Goal: Information Seeking & Learning: Learn about a topic

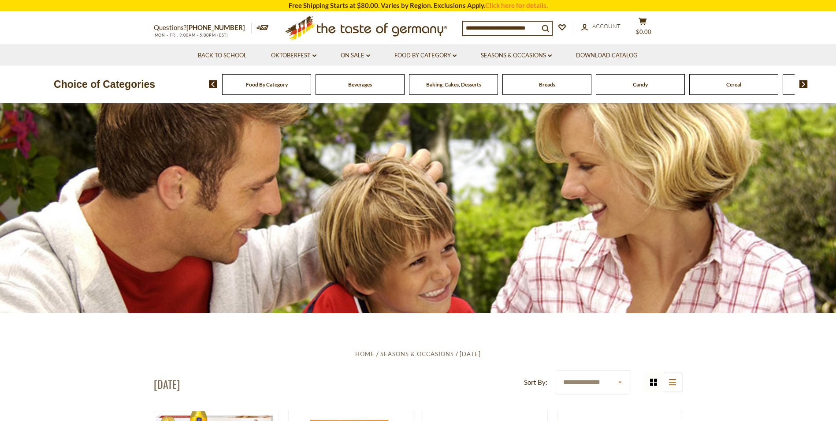
click at [453, 82] on span "Baking, Cakes, Desserts" at bounding box center [453, 84] width 55 height 7
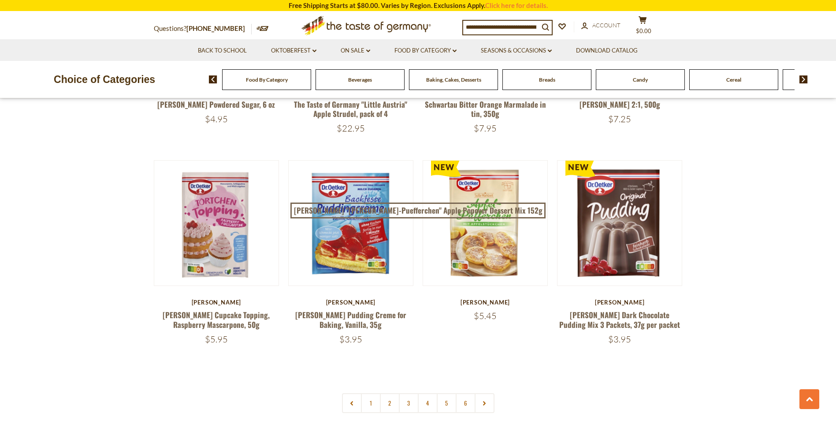
scroll to position [1975, 0]
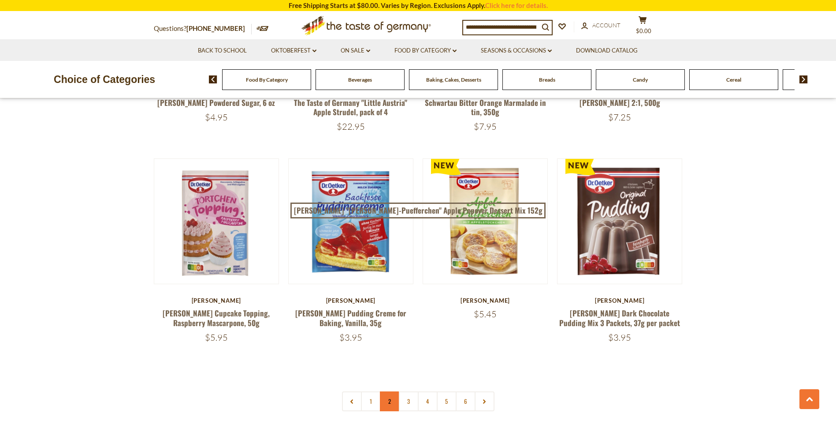
click at [393, 391] on link "2" at bounding box center [390, 401] width 20 height 20
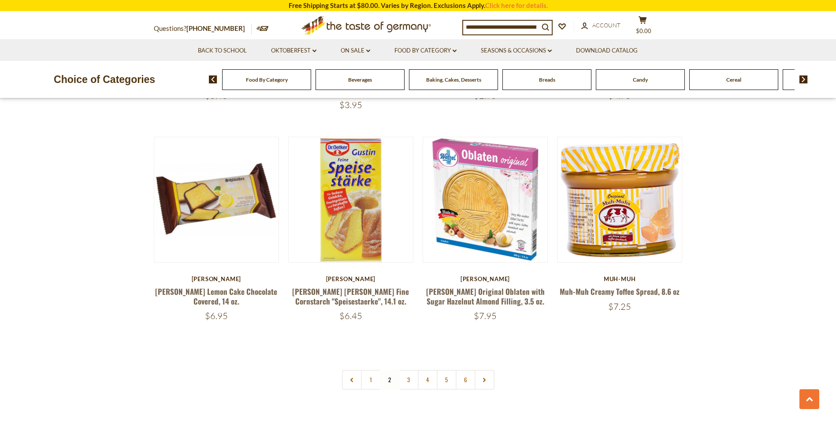
scroll to position [1992, 0]
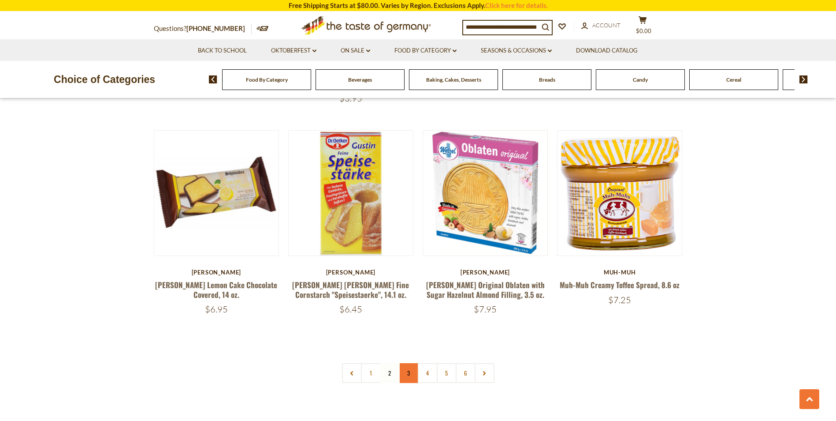
click at [410, 363] on link "3" at bounding box center [409, 373] width 20 height 20
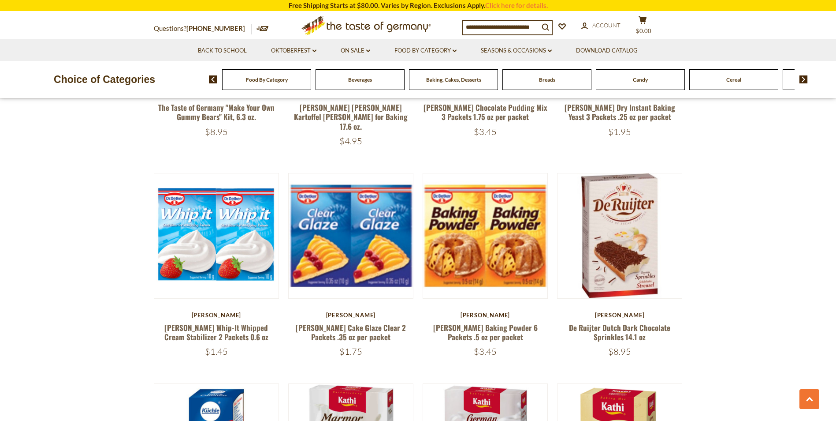
scroll to position [1763, 0]
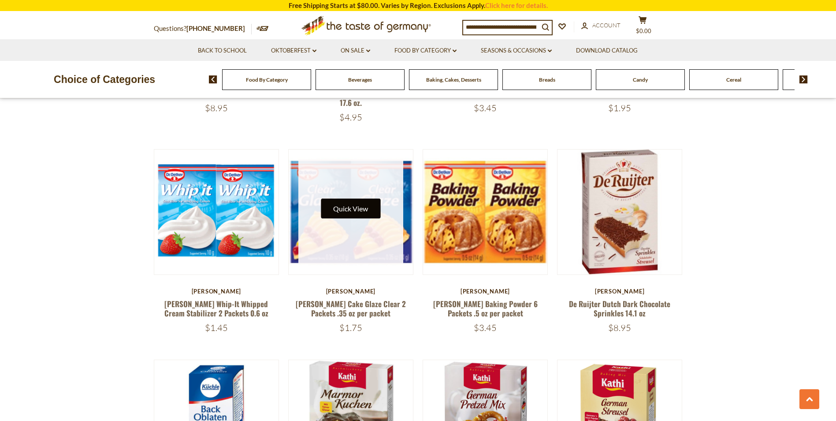
click at [326, 198] on button "Quick View" at bounding box center [351, 208] width 60 height 20
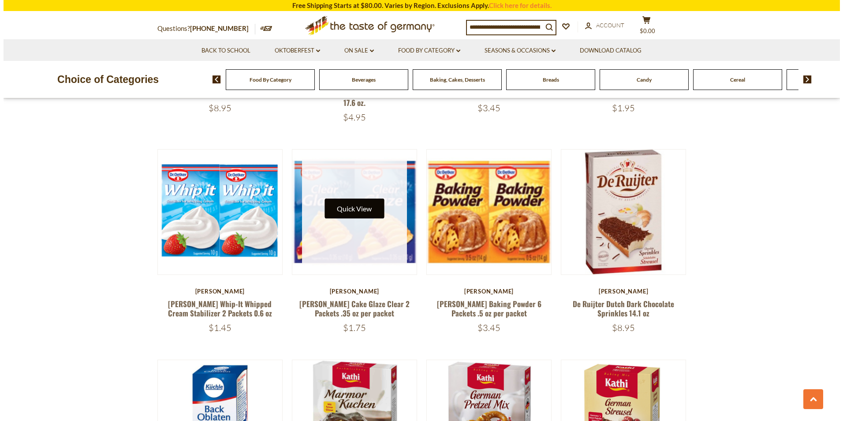
scroll to position [1765, 0]
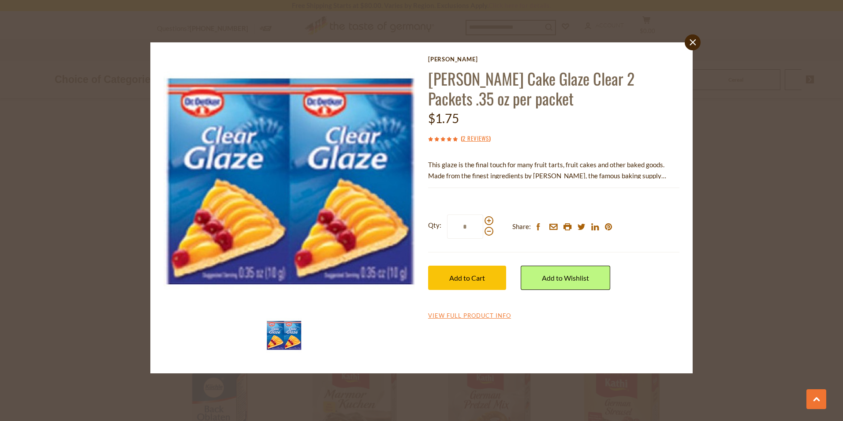
click at [653, 174] on p "This glaze is the final touch for many fruit tarts, fruit cakes and other baked…" at bounding box center [553, 170] width 251 height 22
click at [689, 40] on link "close" at bounding box center [693, 42] width 16 height 16
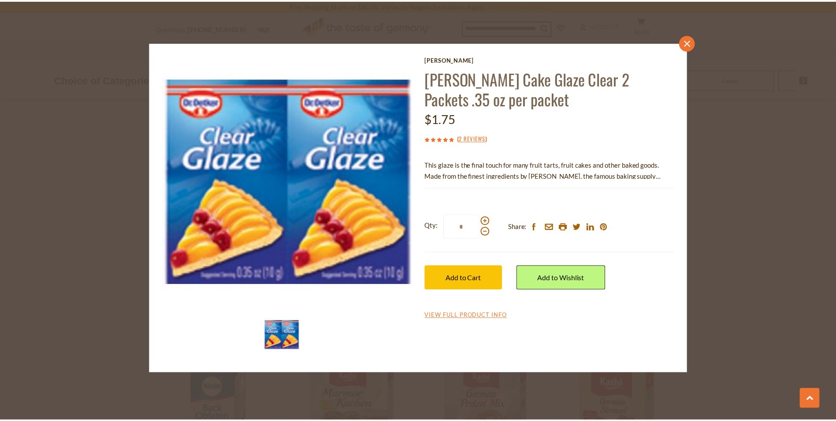
scroll to position [1763, 0]
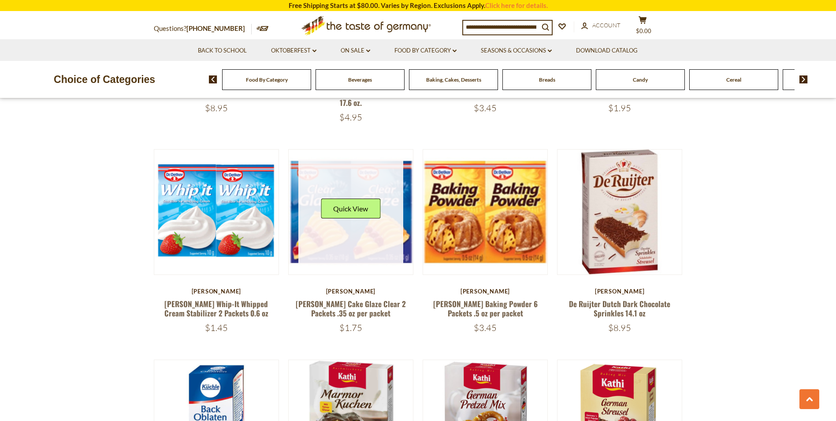
click at [376, 221] on link at bounding box center [350, 211] width 105 height 105
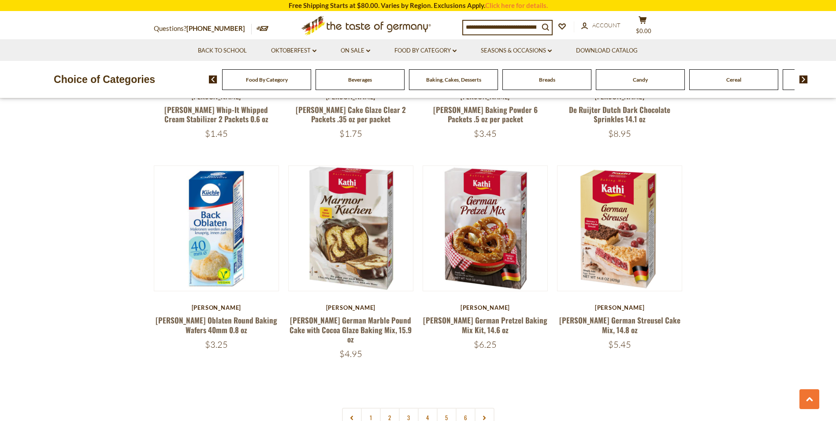
scroll to position [1974, 0]
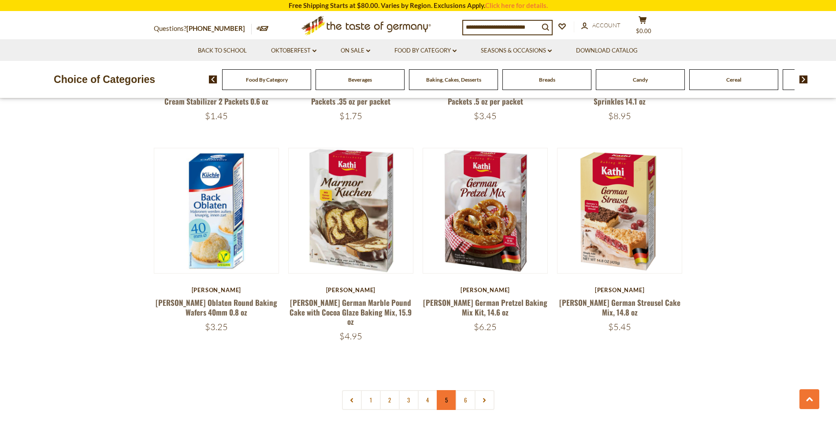
click at [447, 390] on link "5" at bounding box center [447, 400] width 20 height 20
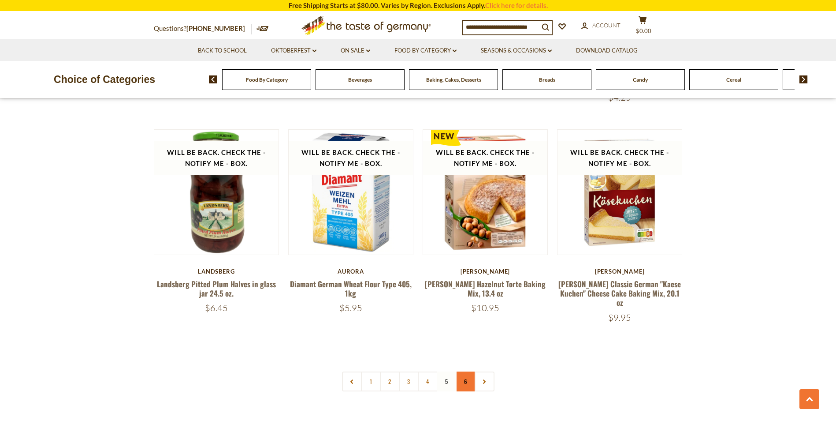
click at [465, 371] on link "6" at bounding box center [466, 381] width 20 height 20
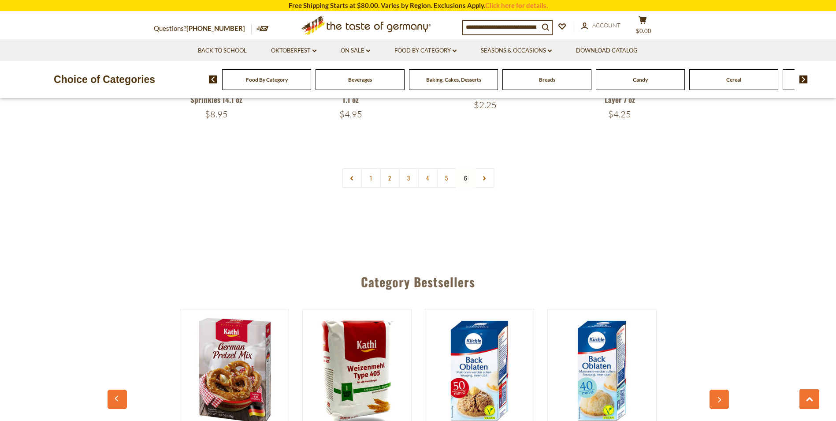
scroll to position [1163, 0]
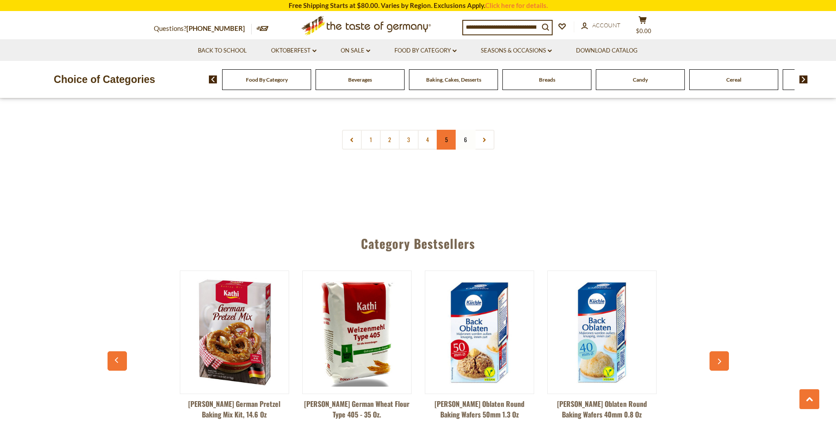
click at [448, 130] on link "5" at bounding box center [447, 140] width 20 height 20
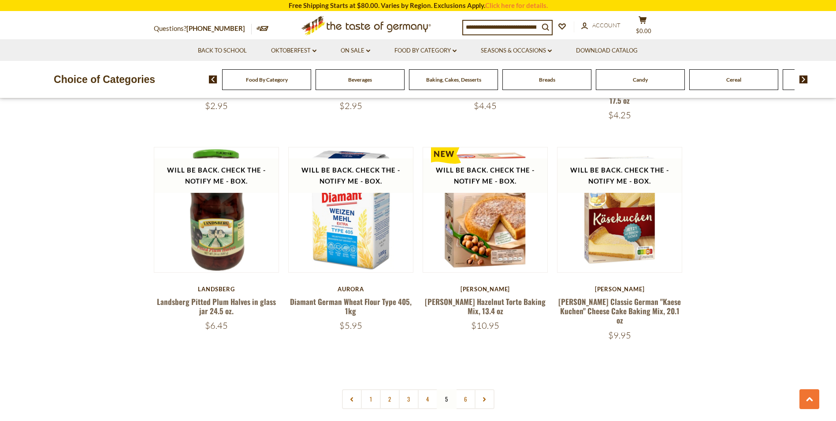
scroll to position [1974, 0]
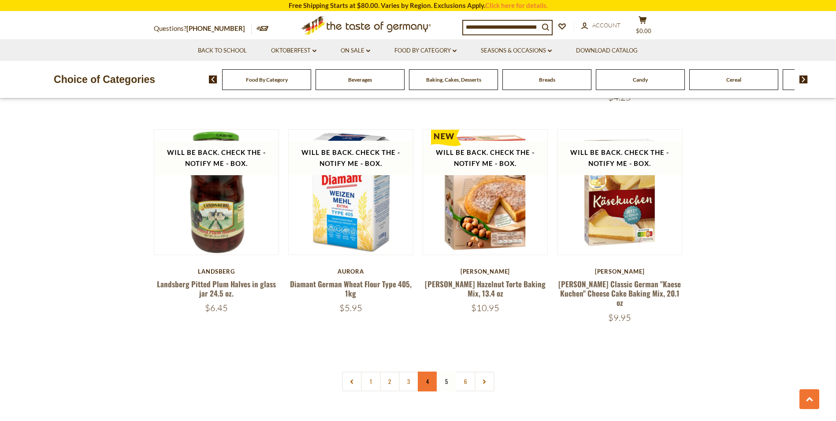
click at [427, 371] on link "4" at bounding box center [428, 381] width 20 height 20
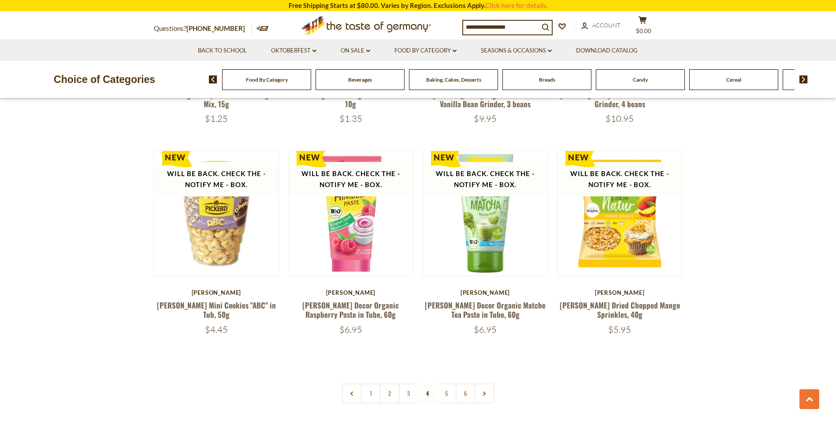
scroll to position [1992, 0]
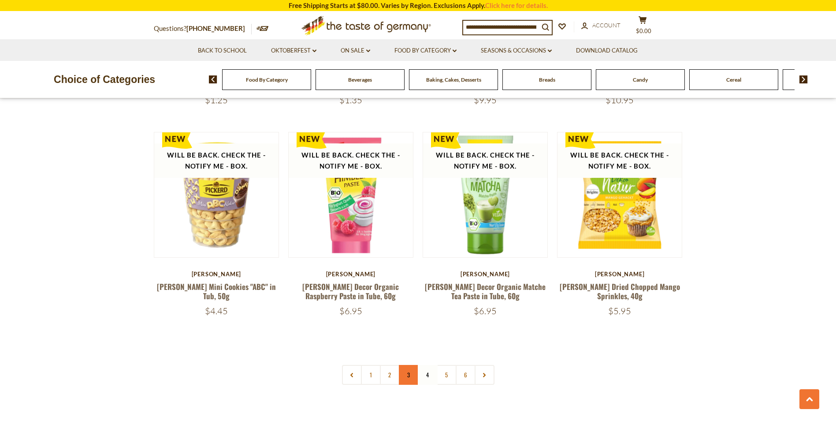
click at [409, 365] on link "3" at bounding box center [409, 375] width 20 height 20
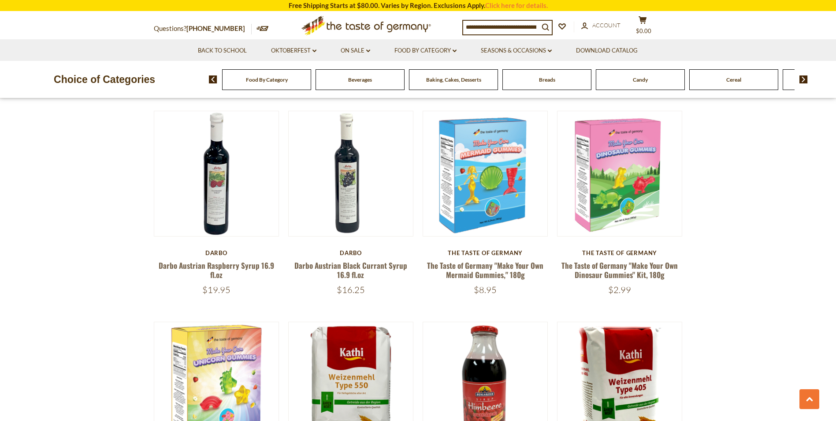
scroll to position [511, 0]
